Goal: Find specific page/section: Find specific page/section

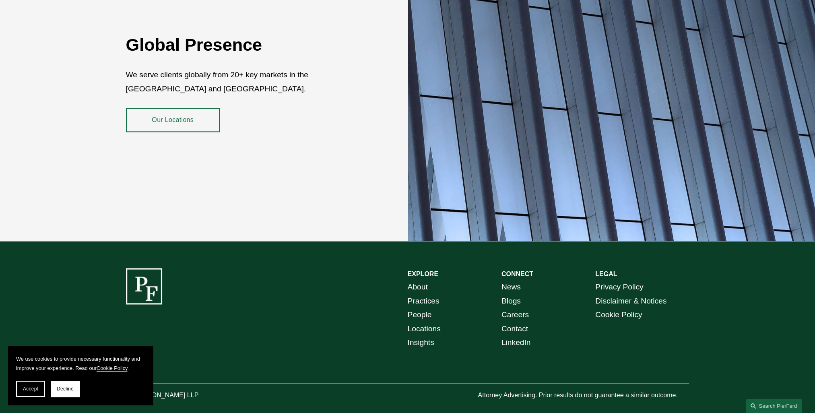
scroll to position [1480, 0]
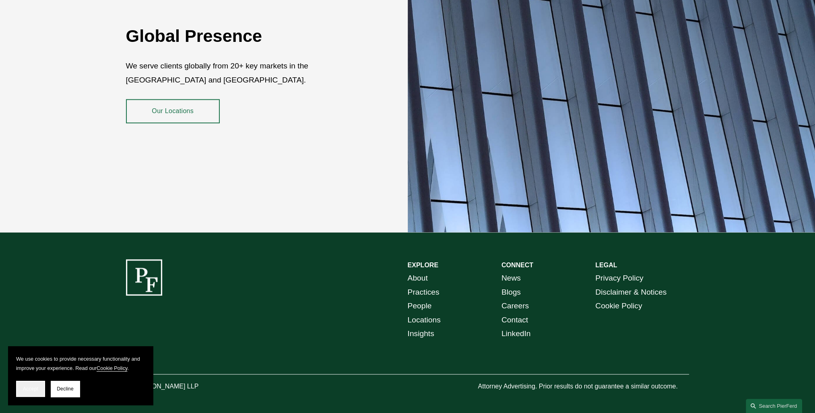
click at [31, 392] on span "Accept" at bounding box center [30, 389] width 15 height 6
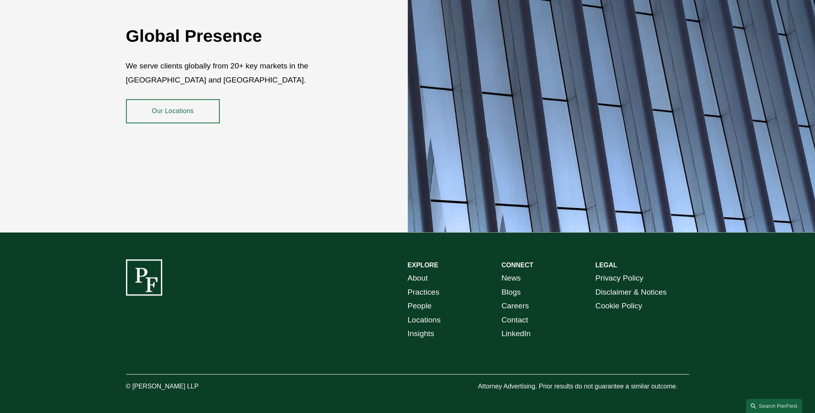
click at [426, 313] on link "Locations" at bounding box center [424, 320] width 33 height 14
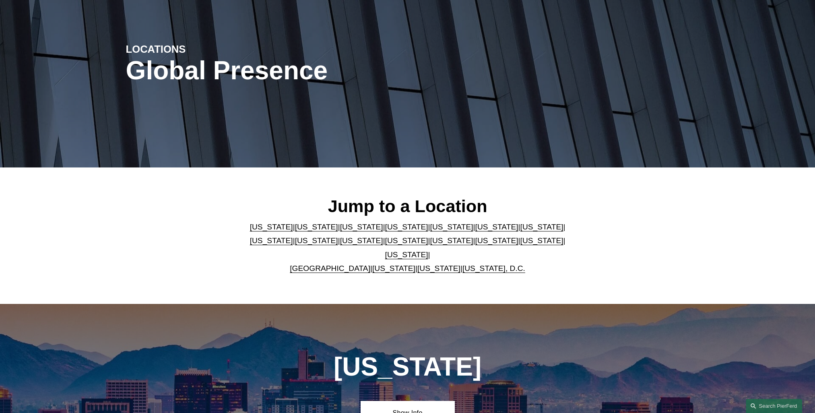
scroll to position [81, 0]
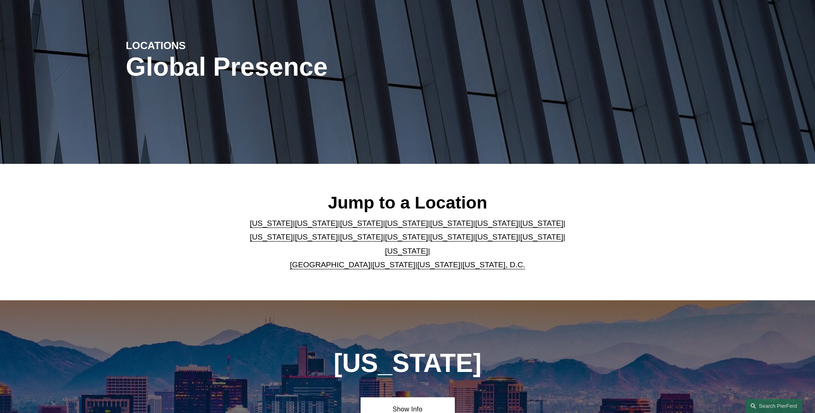
click at [385, 241] on link "New York" at bounding box center [406, 237] width 43 height 8
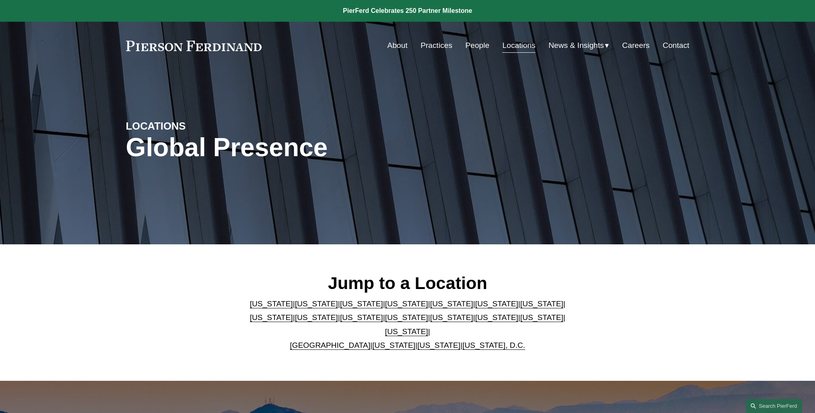
click at [481, 44] on link "People" at bounding box center [477, 45] width 24 height 15
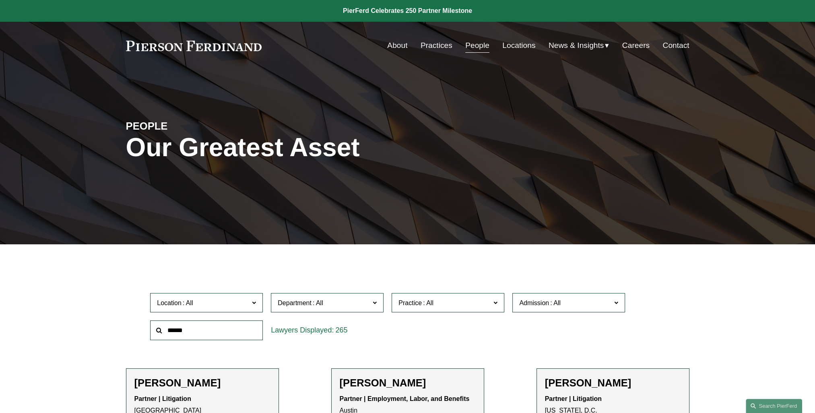
click at [232, 333] on input "text" at bounding box center [206, 330] width 113 height 20
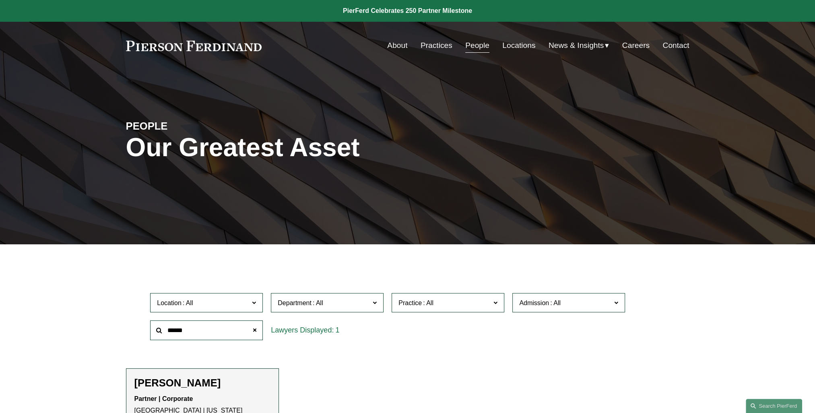
type input "******"
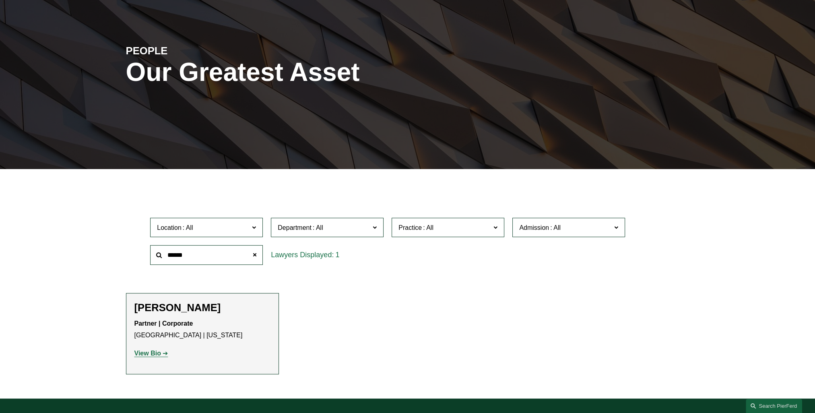
scroll to position [81, 0]
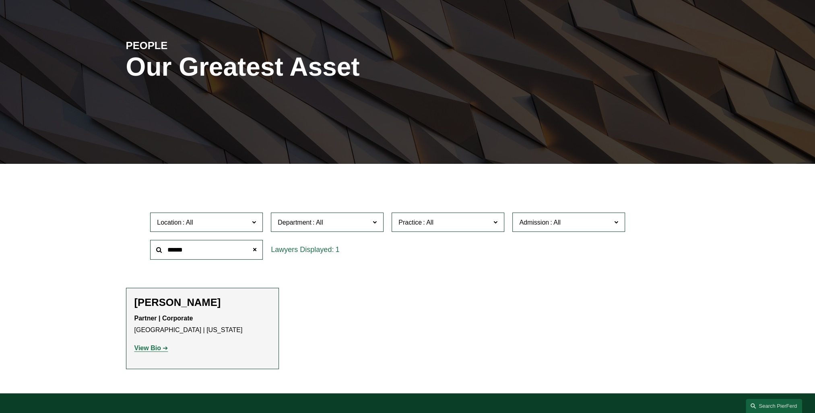
click at [185, 303] on h2 "[PERSON_NAME]" at bounding box center [202, 302] width 136 height 12
click at [159, 347] on strong "View Bio" at bounding box center [147, 348] width 27 height 7
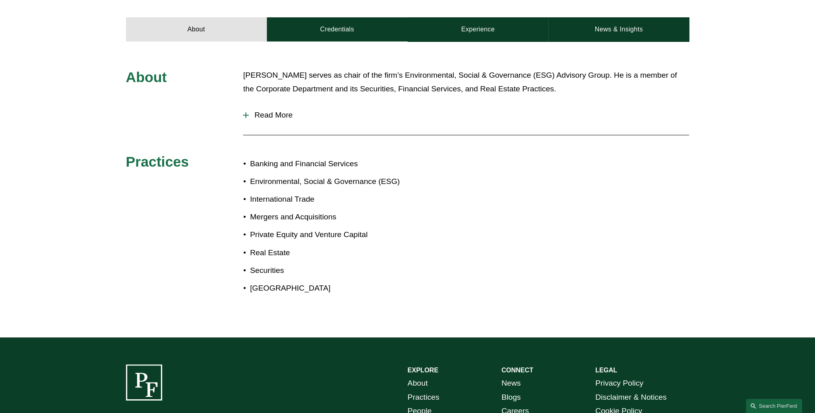
scroll to position [403, 0]
